Goal: Check status: Check status

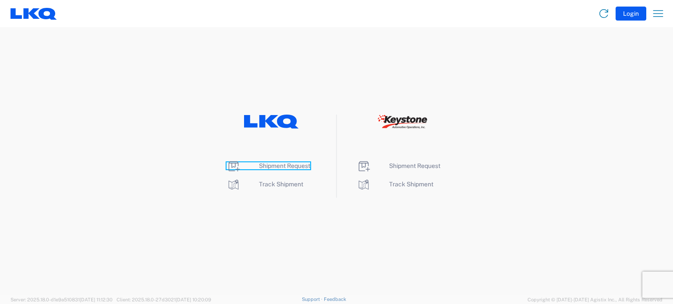
click at [264, 165] on span "Shipment Request" at bounding box center [284, 165] width 51 height 7
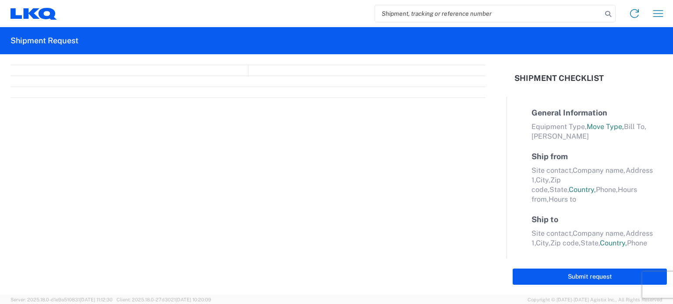
select select "FULL"
select select "LBS"
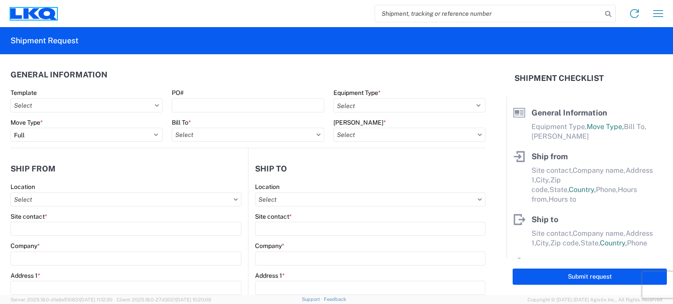
click at [35, 11] on icon at bounding box center [31, 13] width 16 height 11
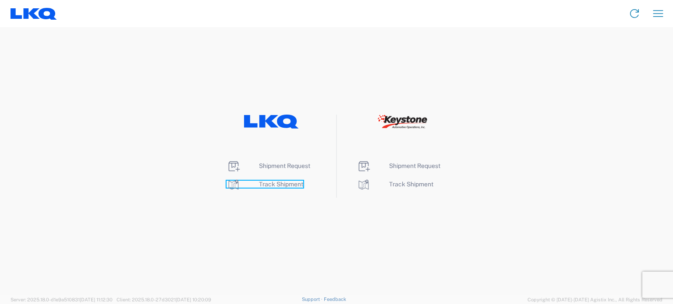
click at [269, 183] on span "Track Shipment" at bounding box center [281, 184] width 44 height 7
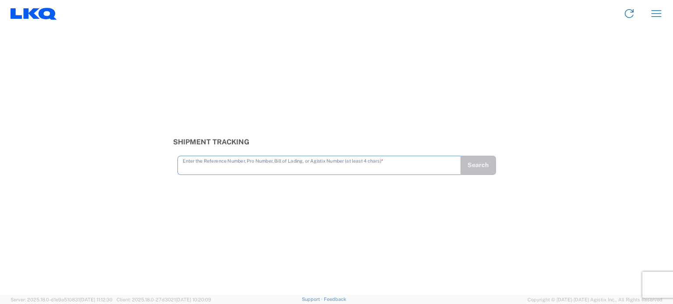
click at [324, 168] on input "text" at bounding box center [319, 164] width 273 height 15
type input "56767182"
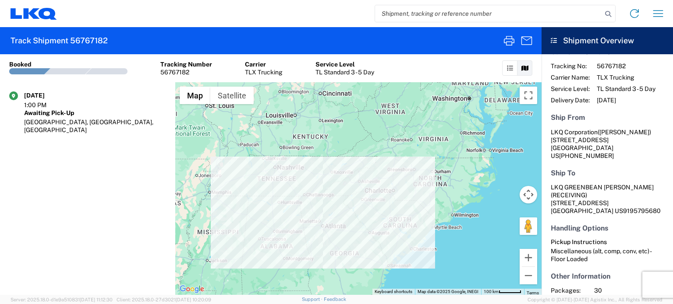
scroll to position [123, 0]
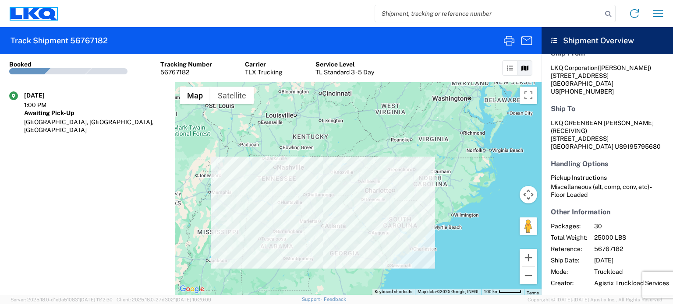
click at [49, 15] on icon at bounding box center [34, 14] width 46 height 12
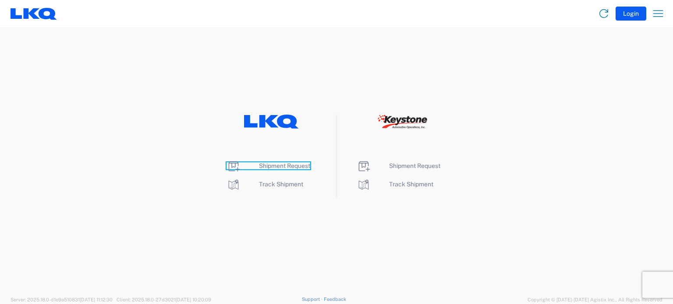
click at [294, 163] on span "Shipment Request" at bounding box center [284, 165] width 51 height 7
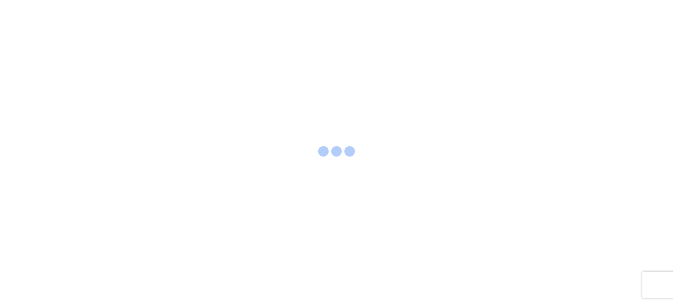
select select "FULL"
select select "LBS"
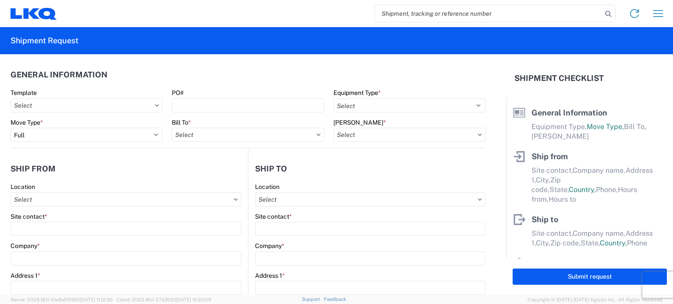
click at [421, 14] on input "search" at bounding box center [488, 13] width 227 height 17
type input "56767182"
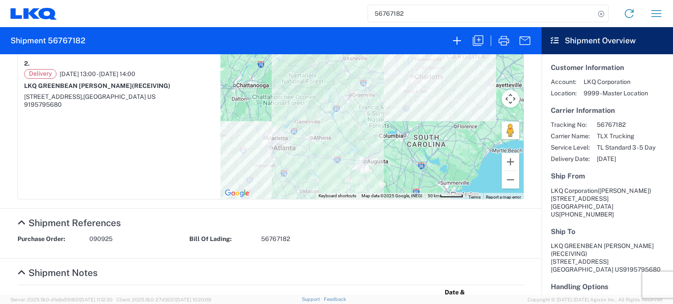
scroll to position [399, 0]
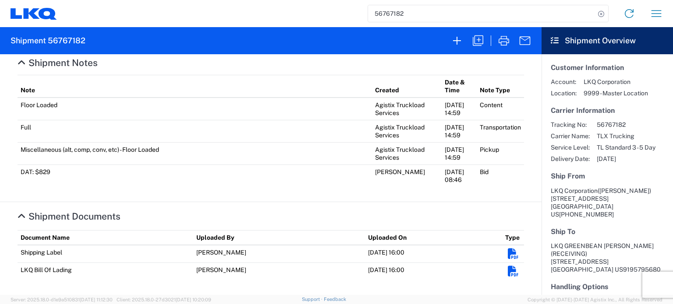
click at [507, 270] on em "Shipment Documents" at bounding box center [512, 271] width 11 height 11
